Goal: Find specific page/section: Find specific page/section

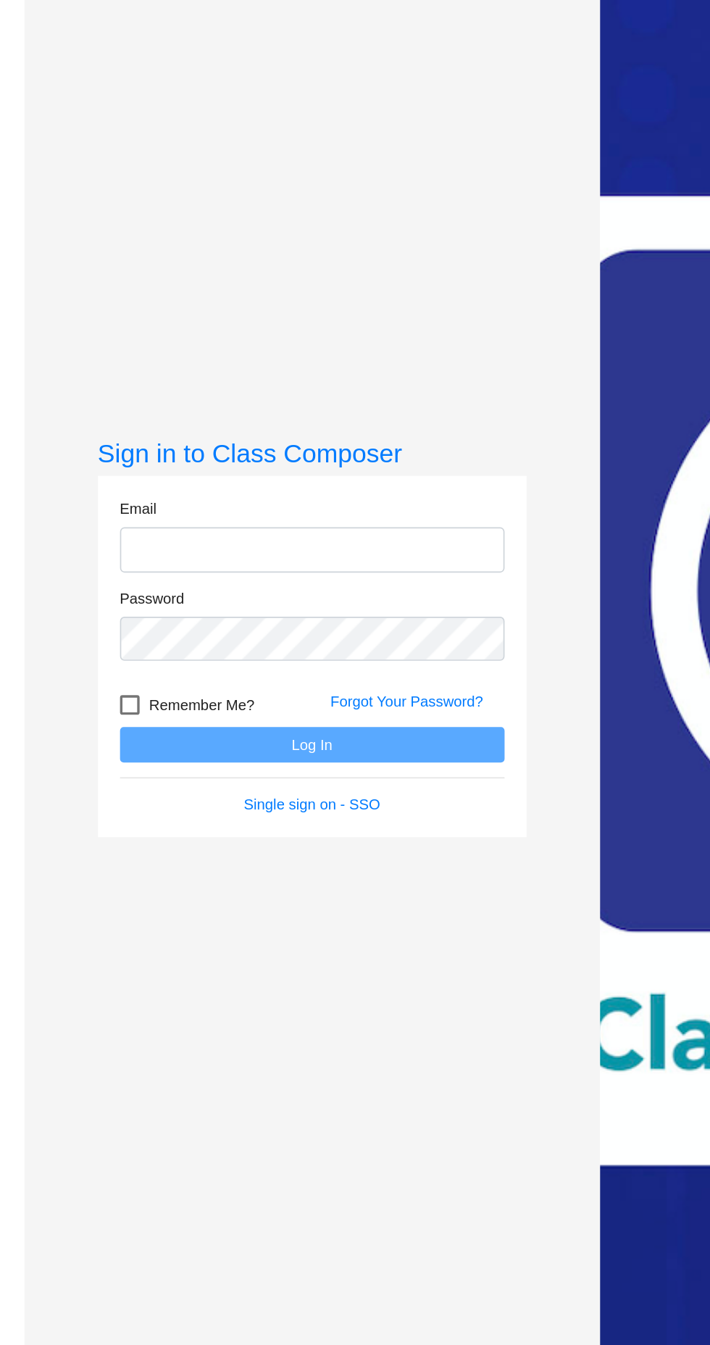
click at [217, 629] on input "email" at bounding box center [185, 615] width 228 height 27
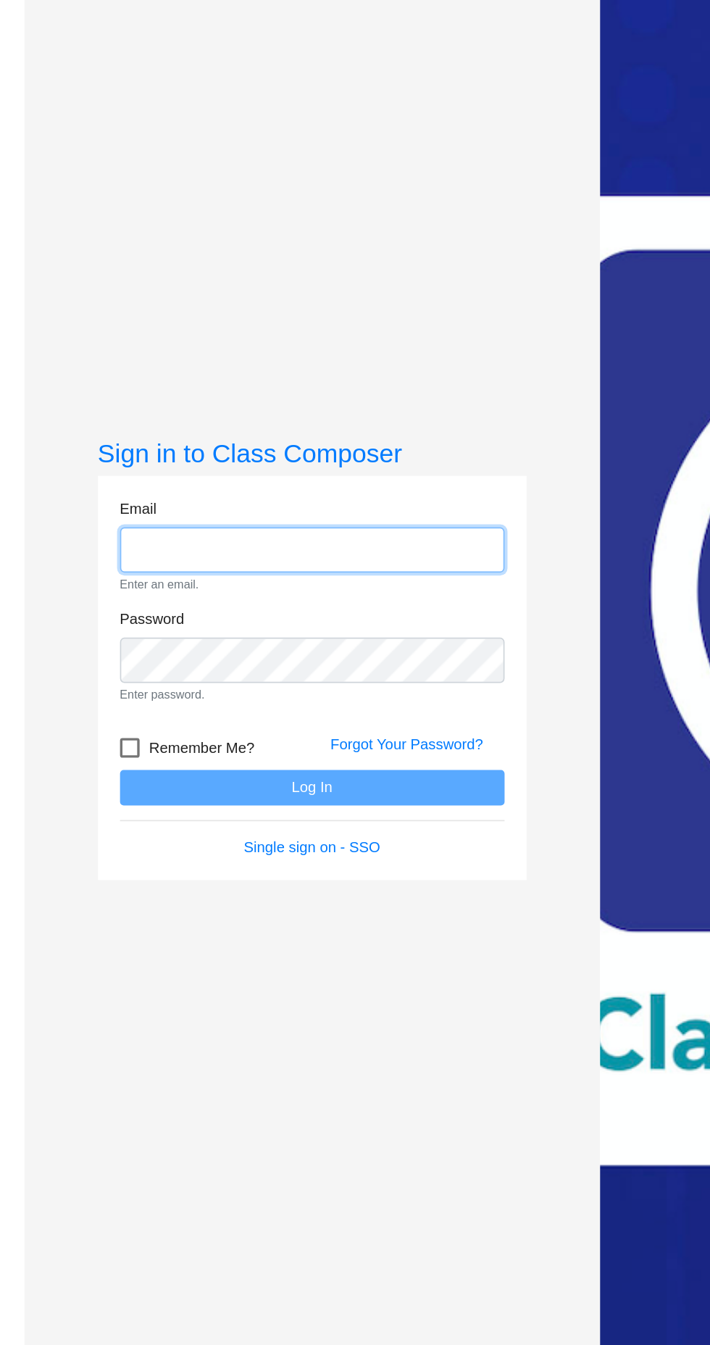
type input "[EMAIL_ADDRESS][DOMAIN_NAME]"
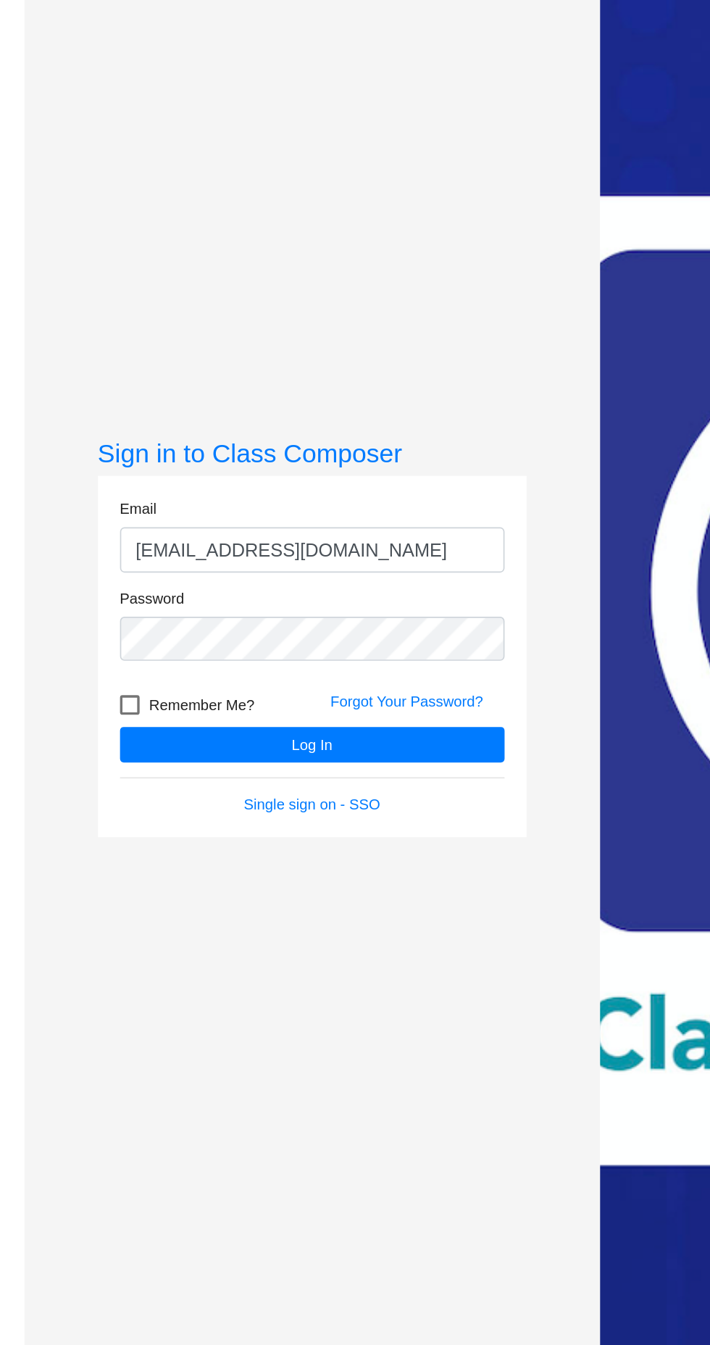
click at [71, 720] on button "Log In" at bounding box center [185, 730] width 228 height 21
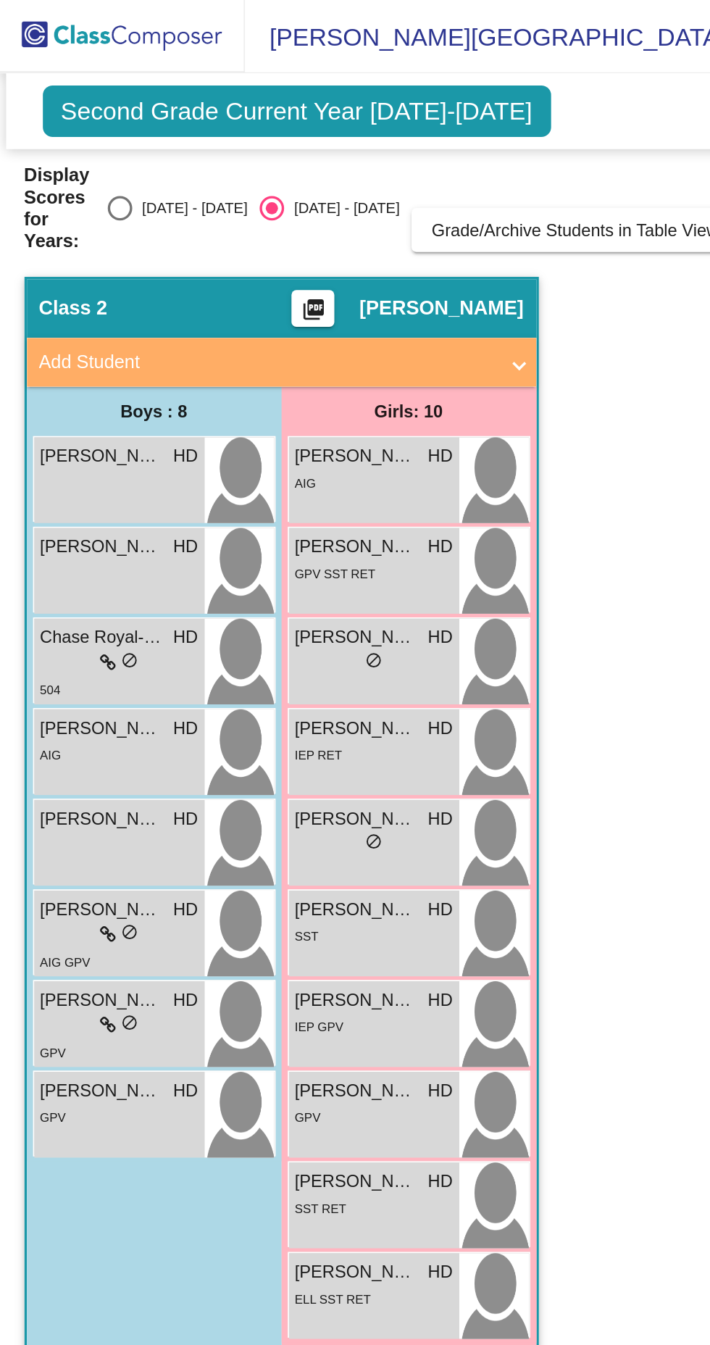
click at [71, 123] on div "Select an option" at bounding box center [71, 123] width 0 height 0
click at [70, 130] on input "[DATE] - [DATE]" at bounding box center [70, 130] width 1 height 1
radio input "true"
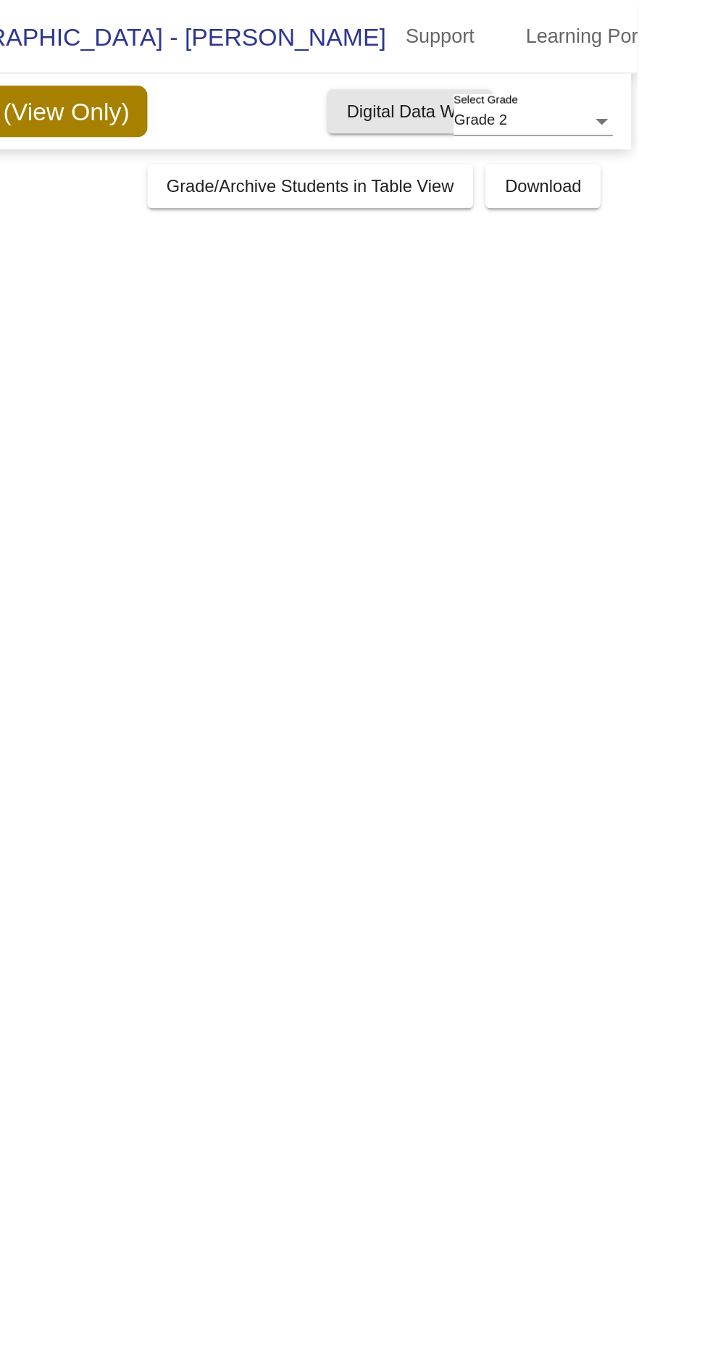
click at [589, 75] on button "Digital Data Wall" at bounding box center [576, 66] width 98 height 26
